Goal: Navigation & Orientation: Find specific page/section

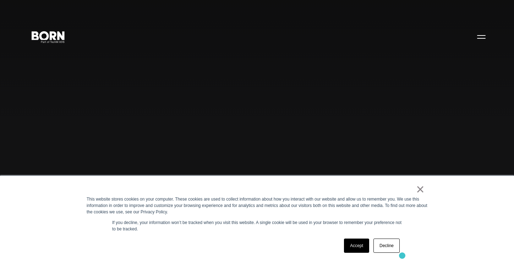
scroll to position [0, 0]
click at [391, 247] on link "Decline" at bounding box center [386, 245] width 26 height 14
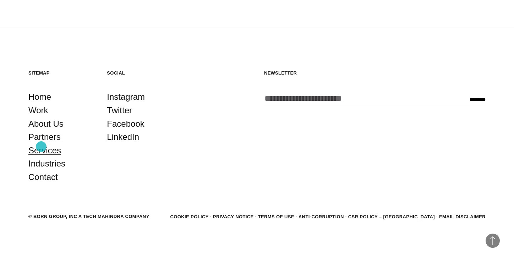
scroll to position [1934, 0]
click at [41, 139] on link "Partners" at bounding box center [44, 136] width 32 height 13
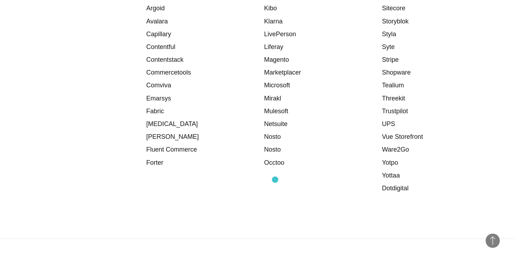
scroll to position [1070, 0]
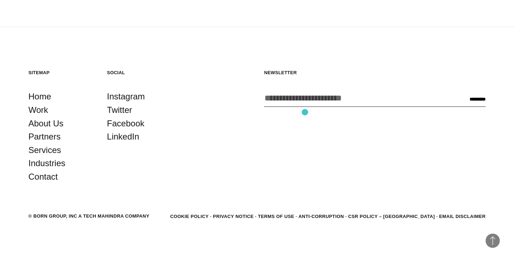
scroll to position [1934, 0]
click at [41, 136] on span "and Enterprise Commerce" at bounding box center [230, 143] width 404 height 29
click at [41, 137] on span "and Enterprise Commerce" at bounding box center [230, 143] width 404 height 29
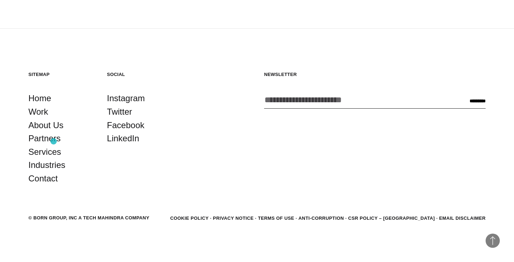
click at [54, 141] on span "and Enterprise Commerce" at bounding box center [230, 143] width 404 height 29
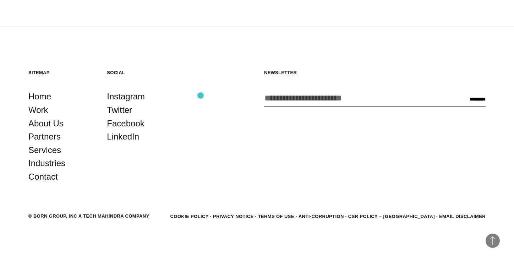
scroll to position [1934, 0]
click at [44, 137] on span "and Enterprise Commerce" at bounding box center [230, 143] width 404 height 29
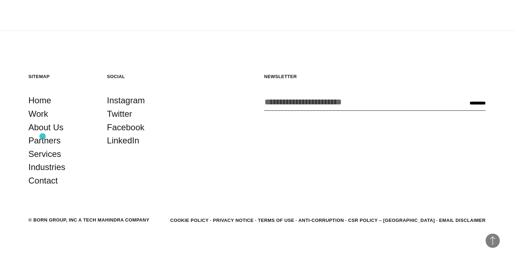
click at [43, 136] on span "and Enterprise Commerce" at bounding box center [230, 143] width 404 height 29
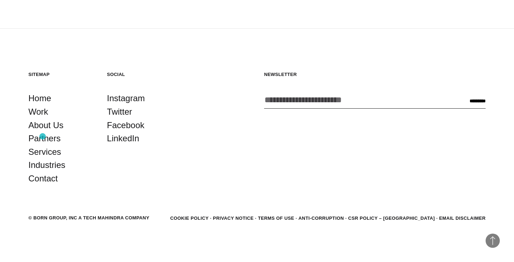
scroll to position [1933, 0]
click at [48, 125] on span "Purpose-Driven Experiences" at bounding box center [230, 114] width 404 height 29
click at [47, 72] on h5 "Sitemap" at bounding box center [60, 74] width 64 height 6
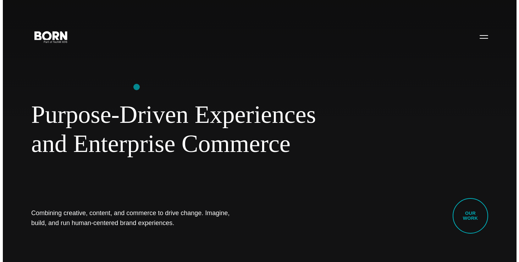
scroll to position [0, 0]
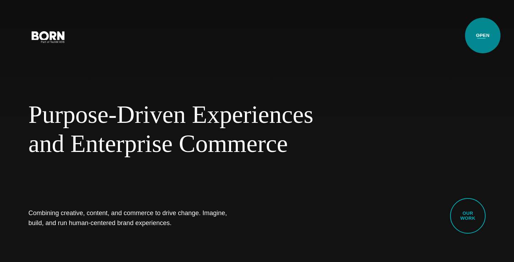
click at [482, 35] on button "Primary Menu" at bounding box center [480, 36] width 17 height 15
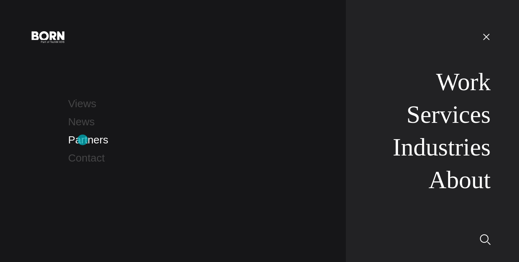
click at [83, 140] on link "Partners" at bounding box center [88, 140] width 40 height 12
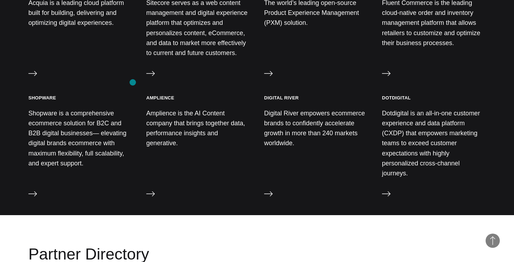
scroll to position [700, 0]
